Goal: Task Accomplishment & Management: Complete application form

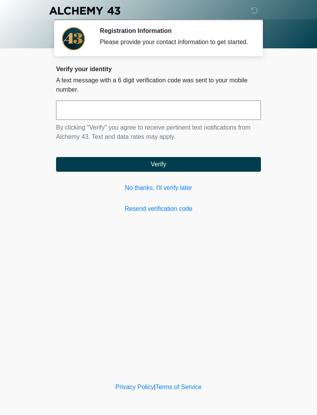
click at [181, 213] on link "Resend verification code" at bounding box center [158, 208] width 205 height 9
click at [262, 12] on div at bounding box center [261, 12] width 15 height 9
click at [255, 9] on icon at bounding box center [254, 10] width 7 height 7
click at [203, 114] on input "text" at bounding box center [158, 109] width 205 height 19
click at [209, 40] on div "Please provide your contact information to get started." at bounding box center [175, 41] width 150 height 9
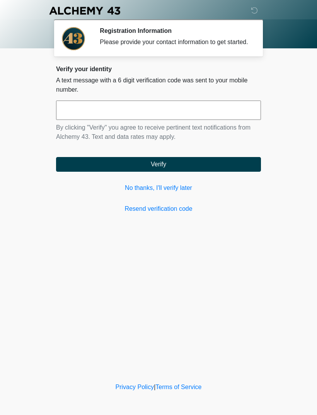
click at [222, 46] on div "Please provide your contact information to get started." at bounding box center [175, 41] width 150 height 9
click at [225, 47] on div "Please provide your contact information to get started." at bounding box center [175, 41] width 150 height 9
click at [254, 12] on icon at bounding box center [254, 10] width 7 height 7
click at [187, 119] on input "text" at bounding box center [158, 109] width 205 height 19
type input "******"
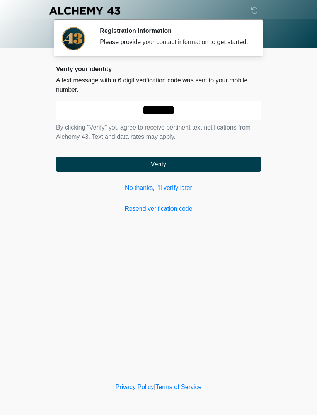
click at [211, 169] on button "Verify" at bounding box center [158, 164] width 205 height 15
click at [199, 171] on button "Verify" at bounding box center [158, 164] width 205 height 15
click at [167, 172] on button "Verify" at bounding box center [158, 164] width 205 height 15
click at [178, 172] on button "Verify" at bounding box center [158, 164] width 205 height 15
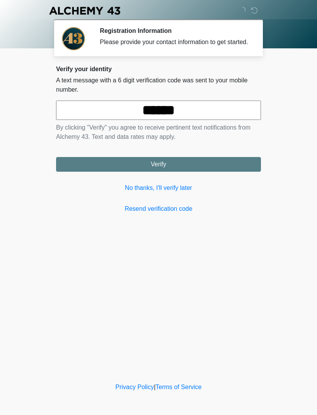
click at [177, 172] on button "Verify" at bounding box center [158, 164] width 205 height 15
click at [178, 171] on button "Verify" at bounding box center [158, 164] width 205 height 15
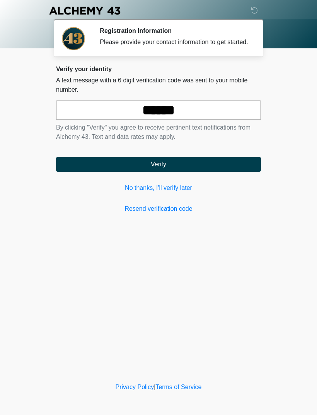
click at [178, 171] on button "Verify" at bounding box center [158, 164] width 205 height 15
click at [186, 172] on button "Verify" at bounding box center [158, 164] width 205 height 15
click at [257, 14] on icon at bounding box center [254, 10] width 7 height 7
click at [254, 11] on icon at bounding box center [254, 10] width 7 height 7
click at [251, 12] on icon at bounding box center [254, 10] width 7 height 7
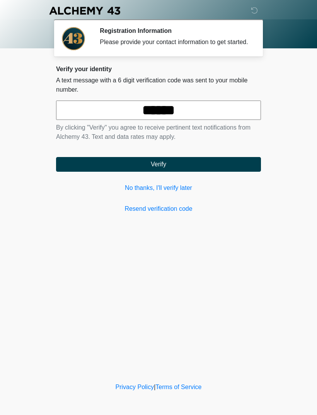
click at [251, 12] on div at bounding box center [153, 10] width 232 height 21
click at [224, 172] on button "Verify" at bounding box center [158, 164] width 205 height 15
click at [196, 172] on button "Verify" at bounding box center [158, 164] width 205 height 15
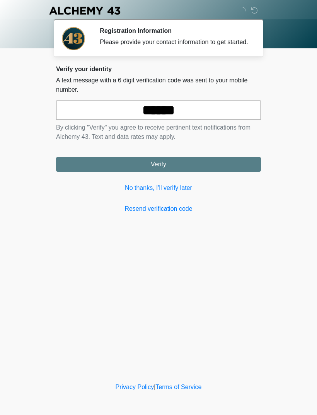
click at [182, 171] on button "Verify" at bounding box center [158, 164] width 205 height 15
click at [165, 172] on button "Verify" at bounding box center [158, 164] width 205 height 15
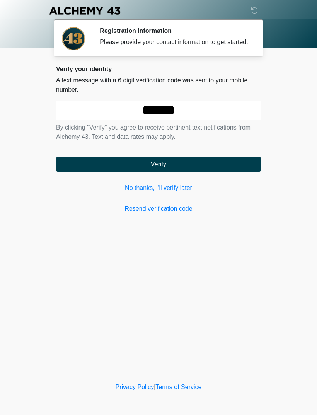
click at [165, 172] on button "Verify" at bounding box center [158, 164] width 205 height 15
click at [197, 172] on button "Verify" at bounding box center [158, 164] width 205 height 15
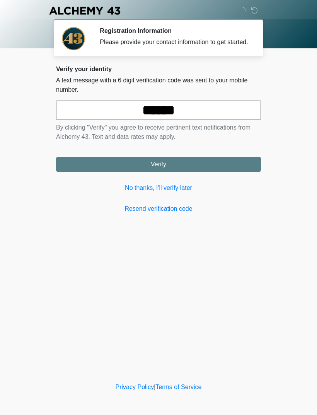
click at [192, 171] on button "Verify" at bounding box center [158, 164] width 205 height 15
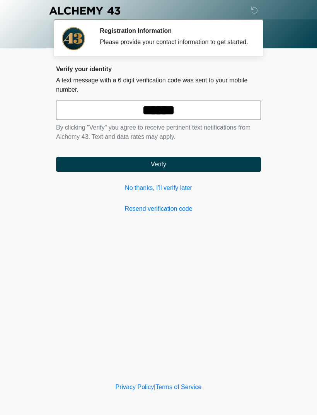
click at [191, 171] on button "Verify" at bounding box center [158, 164] width 205 height 15
click at [190, 170] on button "Verify" at bounding box center [158, 164] width 205 height 15
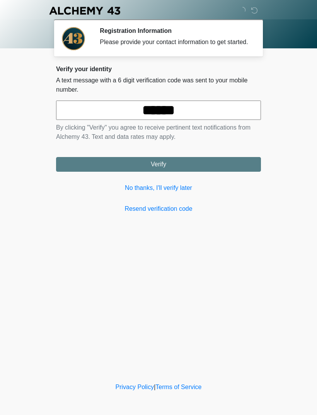
click at [190, 170] on button "Verify" at bounding box center [158, 164] width 205 height 15
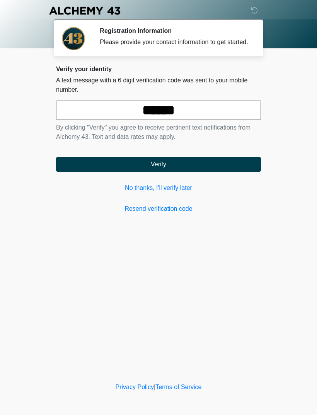
click at [188, 170] on button "Verify" at bounding box center [158, 164] width 205 height 15
click at [178, 167] on button "Verify" at bounding box center [158, 164] width 205 height 15
click at [156, 170] on button "Verify" at bounding box center [158, 164] width 205 height 15
click at [141, 166] on button "Verify" at bounding box center [158, 164] width 205 height 15
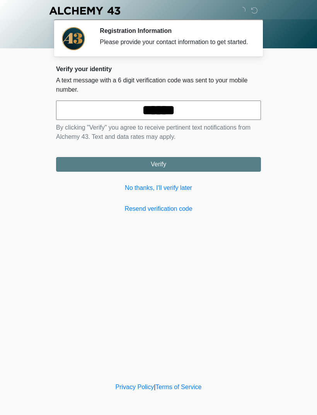
click at [141, 166] on button "Verify" at bounding box center [158, 164] width 205 height 15
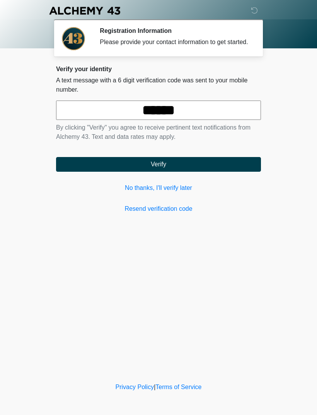
click at [131, 172] on button "Verify" at bounding box center [158, 164] width 205 height 15
click at [190, 171] on button "Verify" at bounding box center [158, 164] width 205 height 15
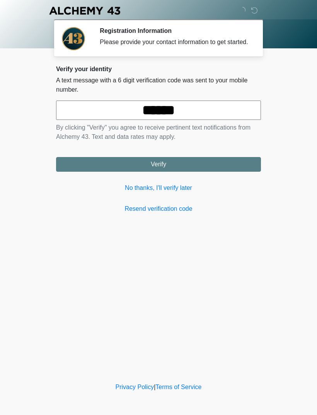
click at [189, 171] on button "Verify" at bounding box center [158, 164] width 205 height 15
click at [178, 172] on button "Verify" at bounding box center [158, 164] width 205 height 15
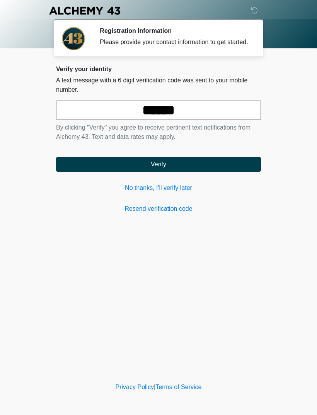
click at [178, 172] on button "Verify" at bounding box center [158, 164] width 205 height 15
click at [158, 171] on button "Verify" at bounding box center [158, 164] width 205 height 15
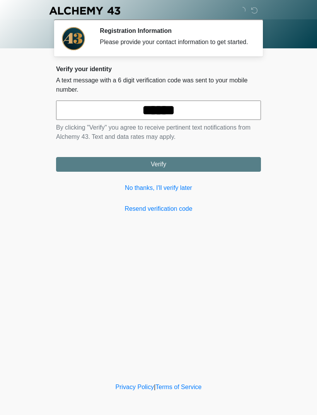
click at [145, 172] on button "Verify" at bounding box center [158, 164] width 205 height 15
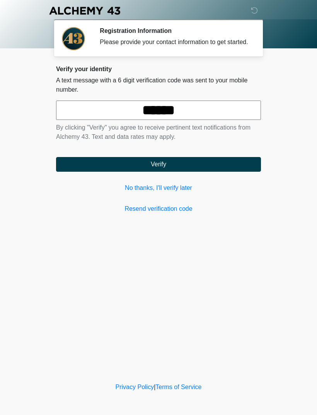
click at [169, 170] on button "Verify" at bounding box center [158, 164] width 205 height 15
click at [182, 192] on link "No thanks, I'll verify later" at bounding box center [158, 187] width 205 height 9
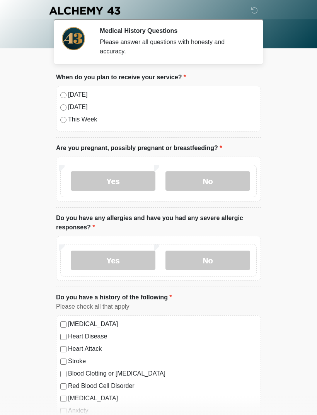
click at [207, 183] on label "No" at bounding box center [207, 180] width 85 height 19
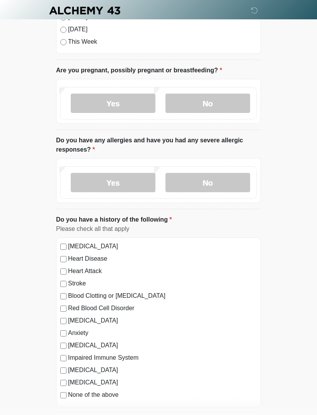
scroll to position [82, 0]
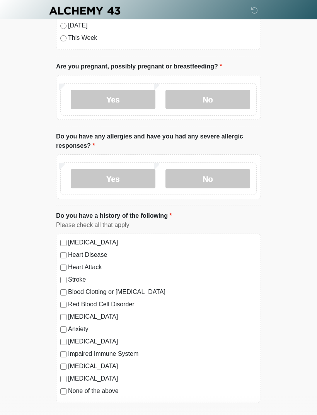
click at [230, 176] on label "No" at bounding box center [207, 178] width 85 height 19
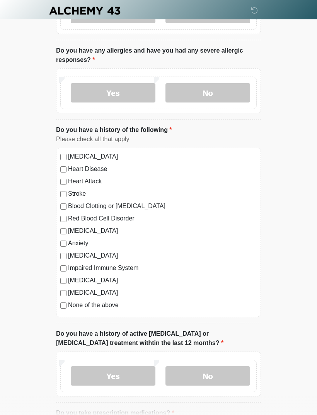
scroll to position [175, 0]
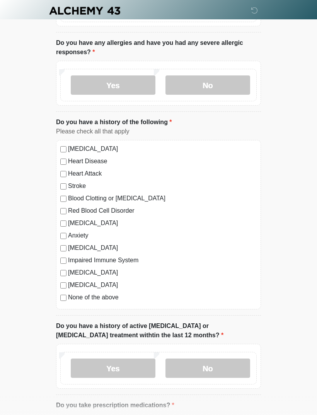
click at [70, 299] on label "None of the above" at bounding box center [162, 296] width 189 height 9
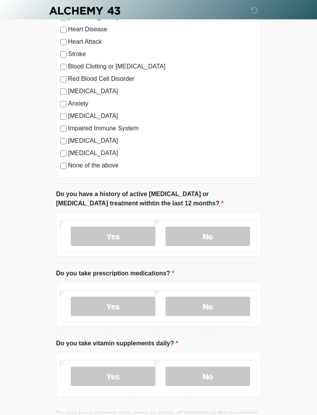
scroll to position [309, 0]
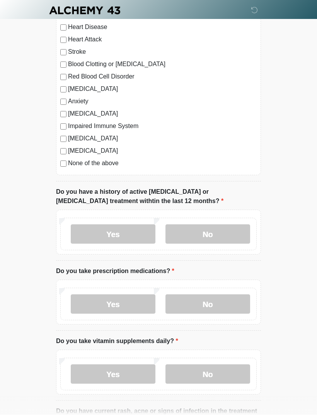
click at [226, 233] on label "No" at bounding box center [207, 233] width 85 height 19
click at [243, 304] on label "No" at bounding box center [207, 303] width 85 height 19
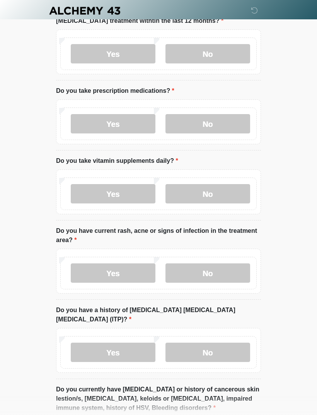
scroll to position [489, 0]
click at [230, 190] on label "No" at bounding box center [207, 193] width 85 height 19
click at [239, 271] on label "No" at bounding box center [207, 272] width 85 height 19
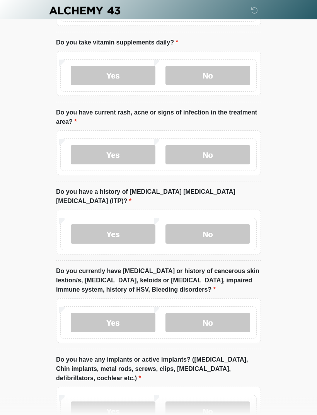
scroll to position [607, 0]
click at [241, 224] on label "No" at bounding box center [207, 233] width 85 height 19
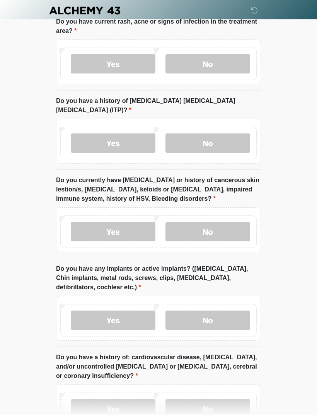
scroll to position [699, 0]
click at [238, 221] on label "No" at bounding box center [207, 230] width 85 height 19
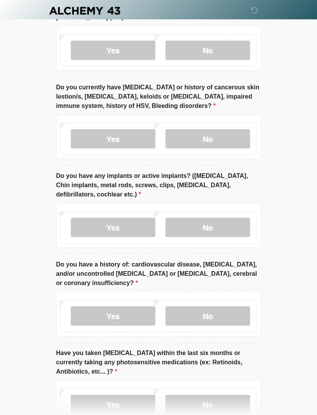
scroll to position [791, 0]
click at [244, 218] on label "No" at bounding box center [207, 227] width 85 height 19
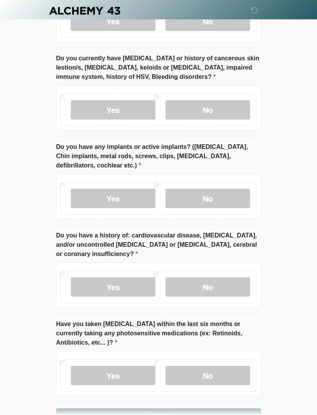
scroll to position [833, 0]
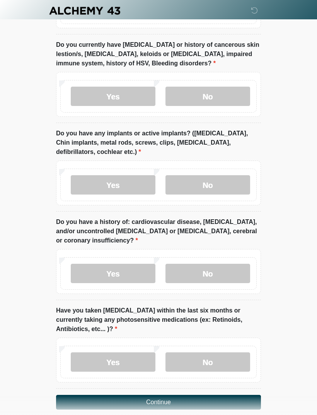
click at [236, 264] on label "No" at bounding box center [207, 273] width 85 height 19
click at [240, 354] on label "No" at bounding box center [207, 361] width 85 height 19
click at [233, 394] on button "Continue" at bounding box center [158, 401] width 205 height 15
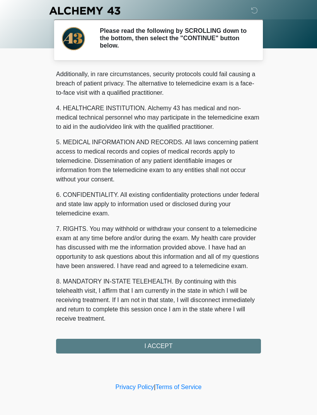
scroll to position [188, 0]
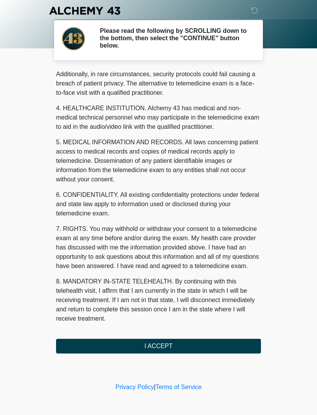
click at [217, 347] on button "I ACCEPT" at bounding box center [158, 345] width 205 height 15
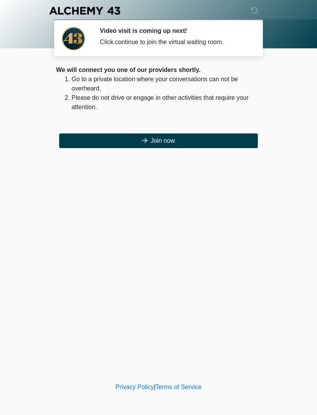
click at [204, 144] on button "Join now" at bounding box center [158, 140] width 199 height 15
